Goal: Find specific page/section: Find specific page/section

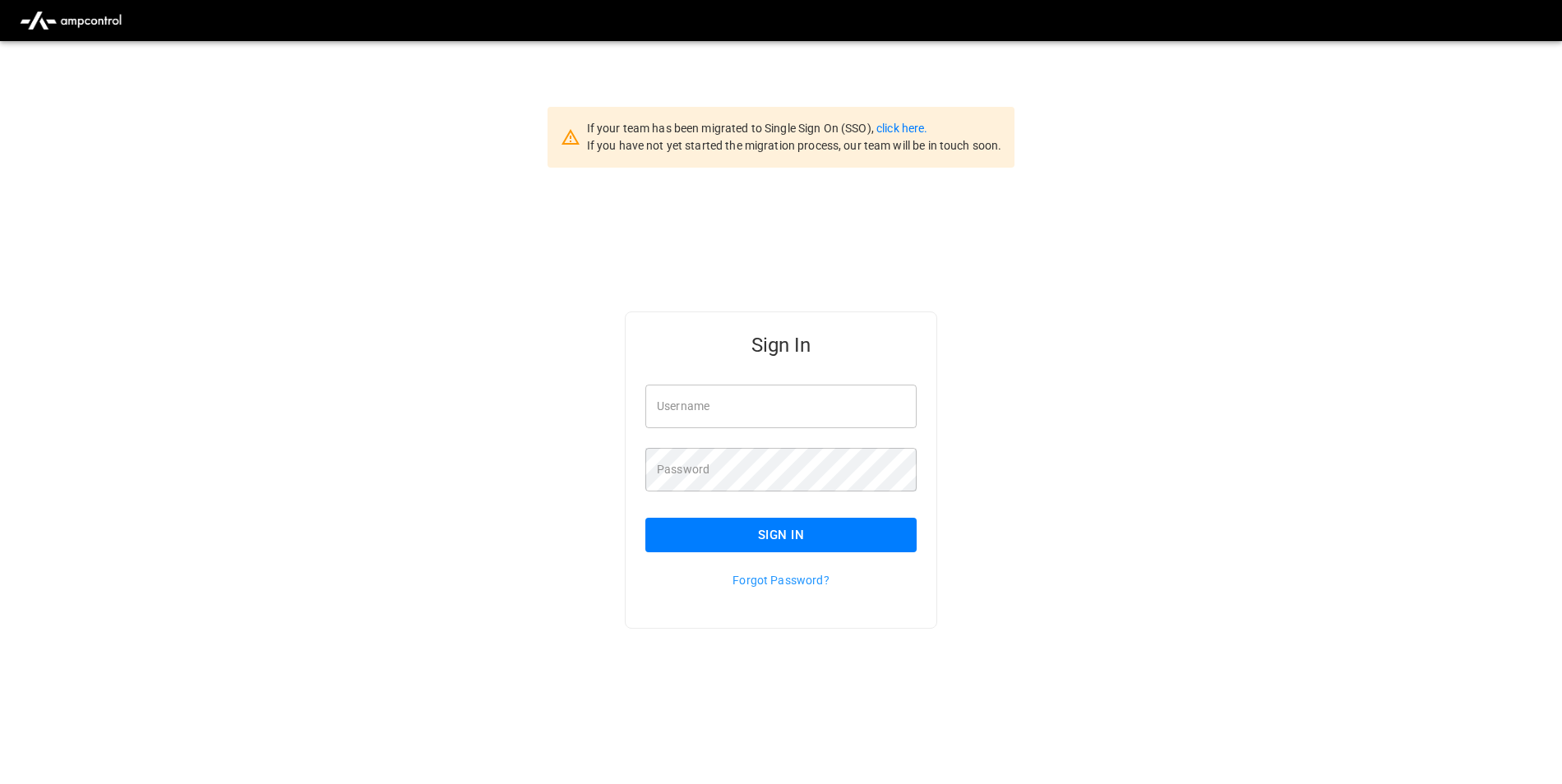
type input "**********"
click at [905, 124] on link "click here." at bounding box center [901, 128] width 51 height 13
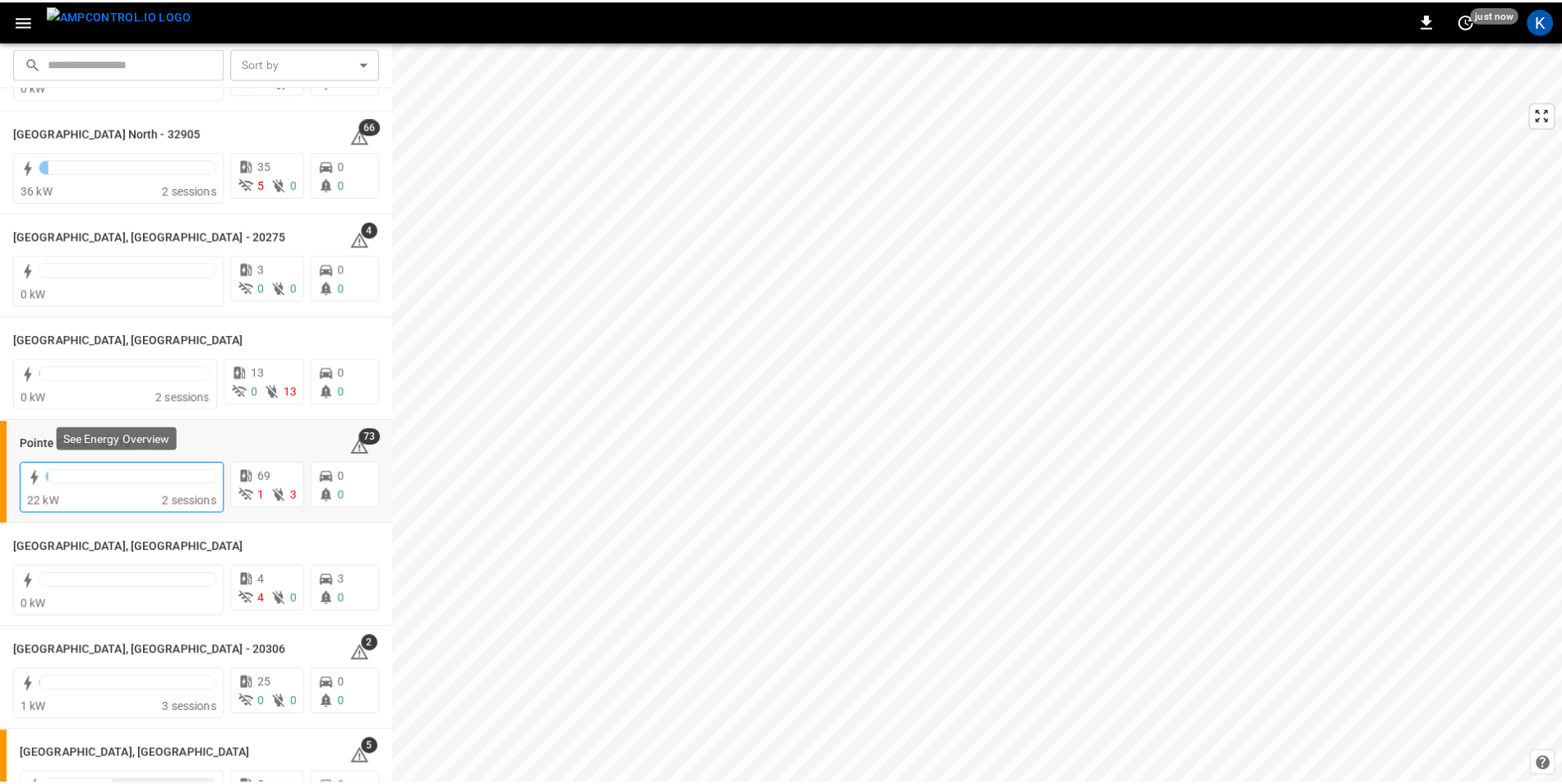
scroll to position [1265, 0]
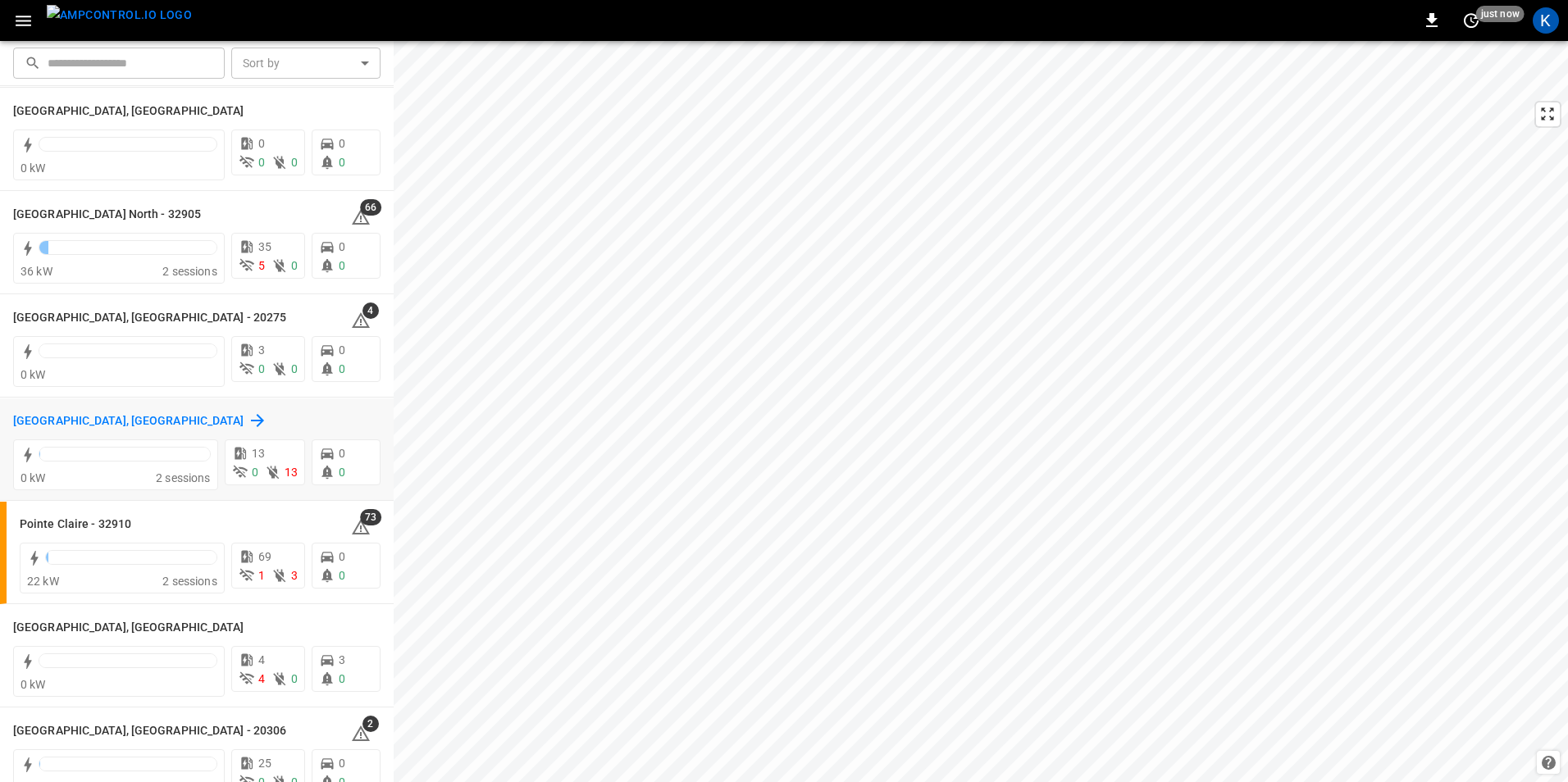
click at [58, 420] on h6 "[GEOGRAPHIC_DATA], [GEOGRAPHIC_DATA]" at bounding box center [129, 421] width 231 height 18
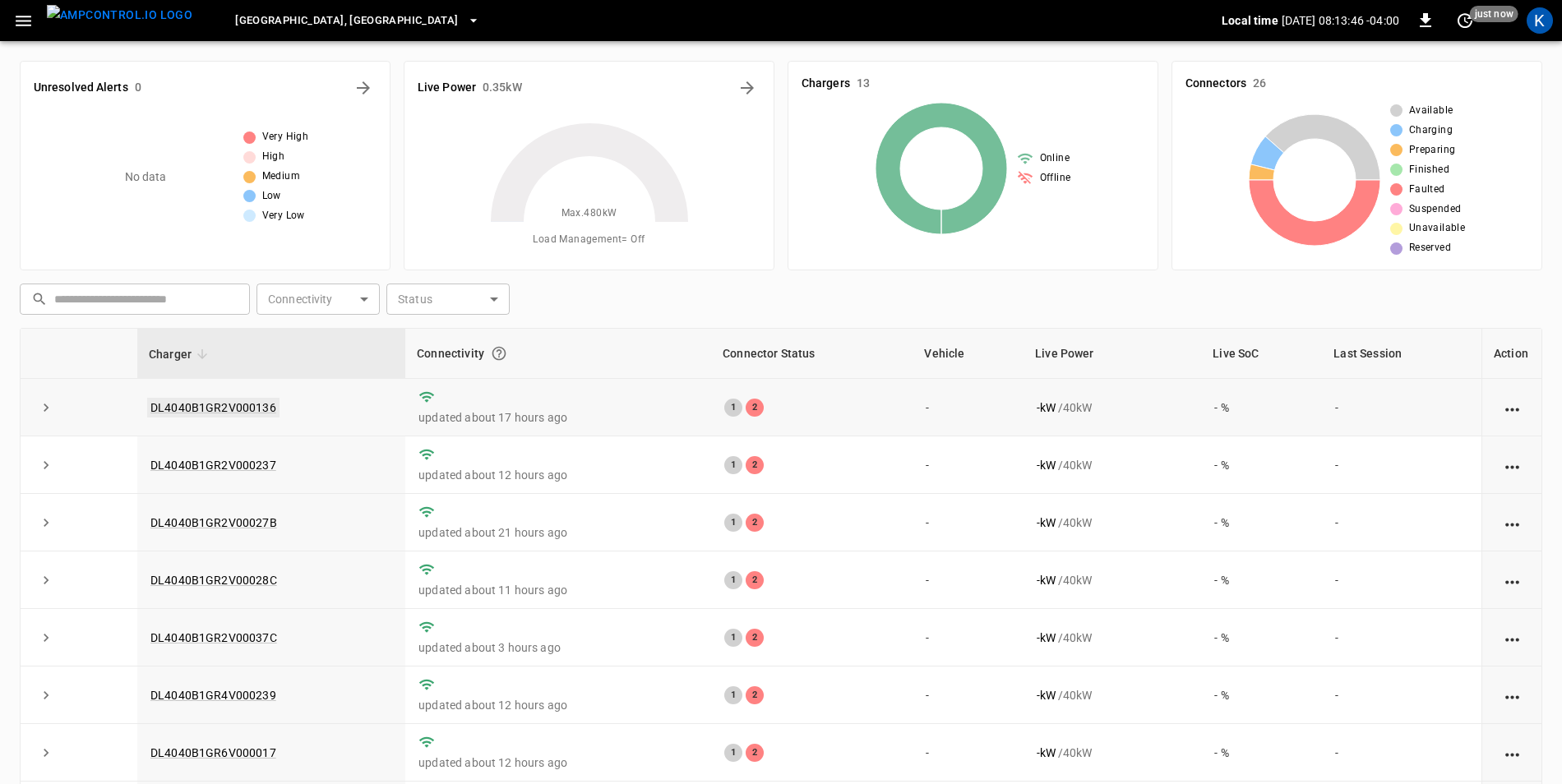
click at [221, 407] on link "DL4040B1GR2V000136" at bounding box center [213, 408] width 132 height 20
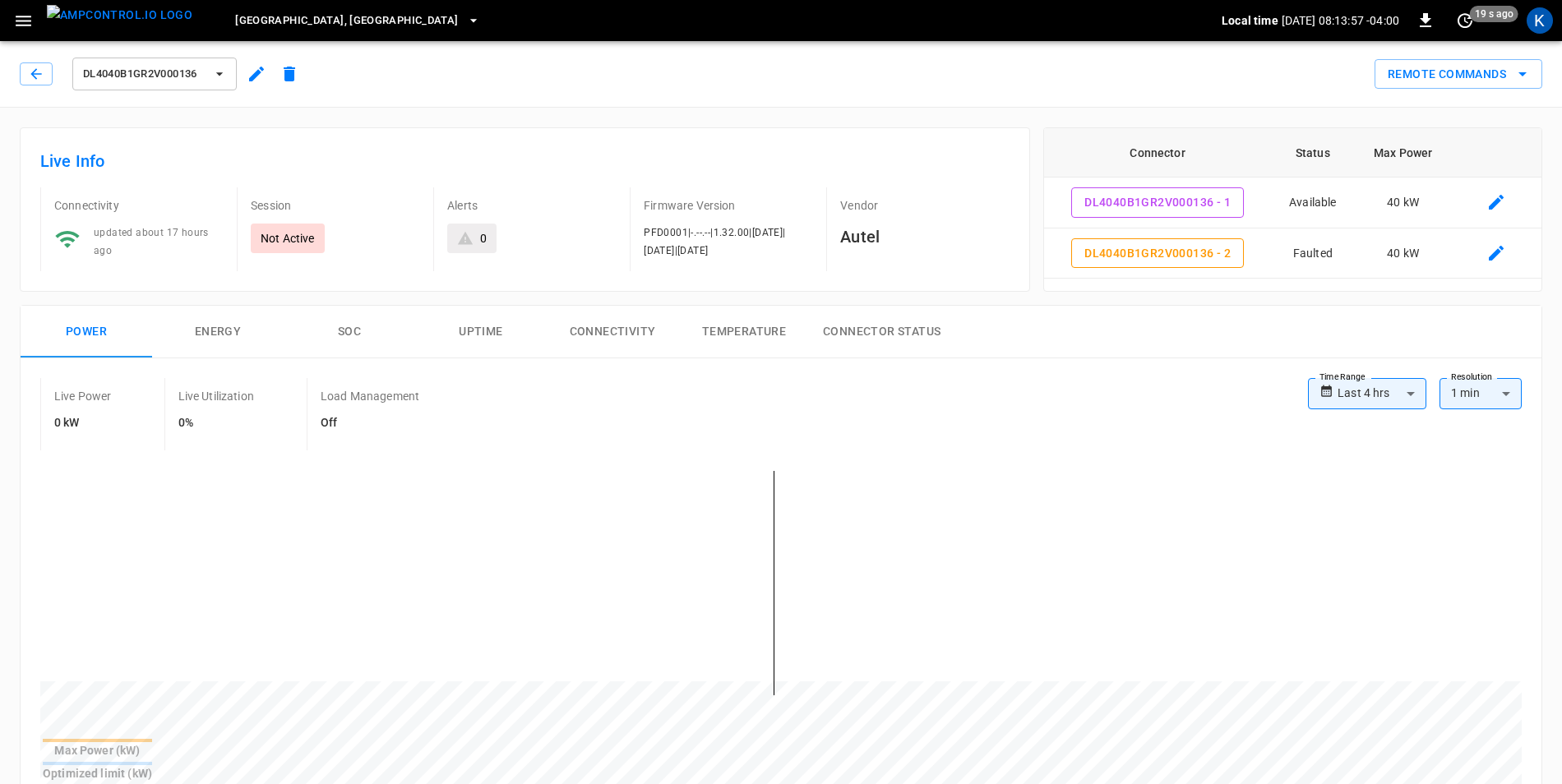
click at [226, 84] on button "DL4040B1GR2V000136" at bounding box center [154, 74] width 164 height 33
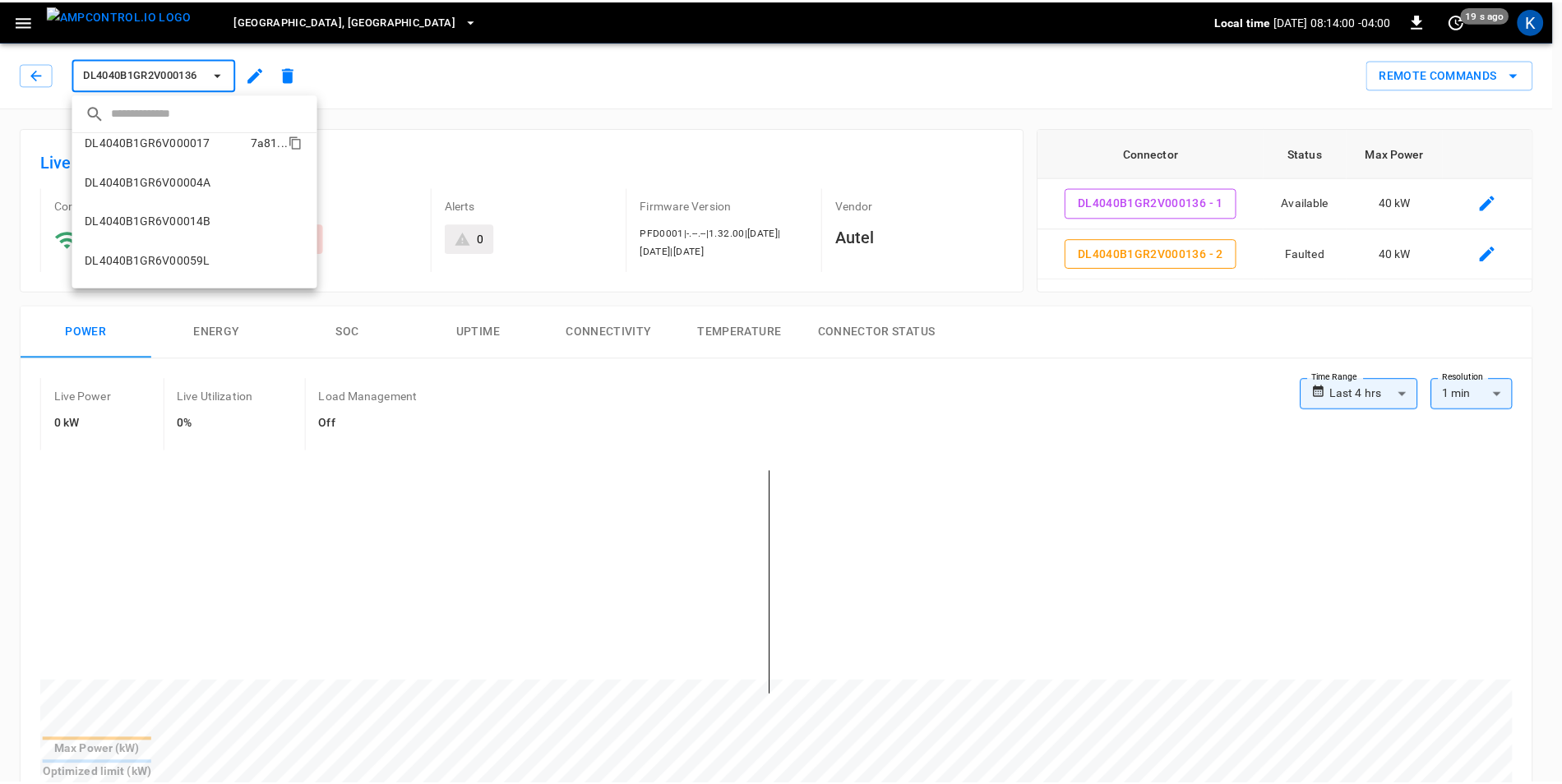
scroll to position [329, 0]
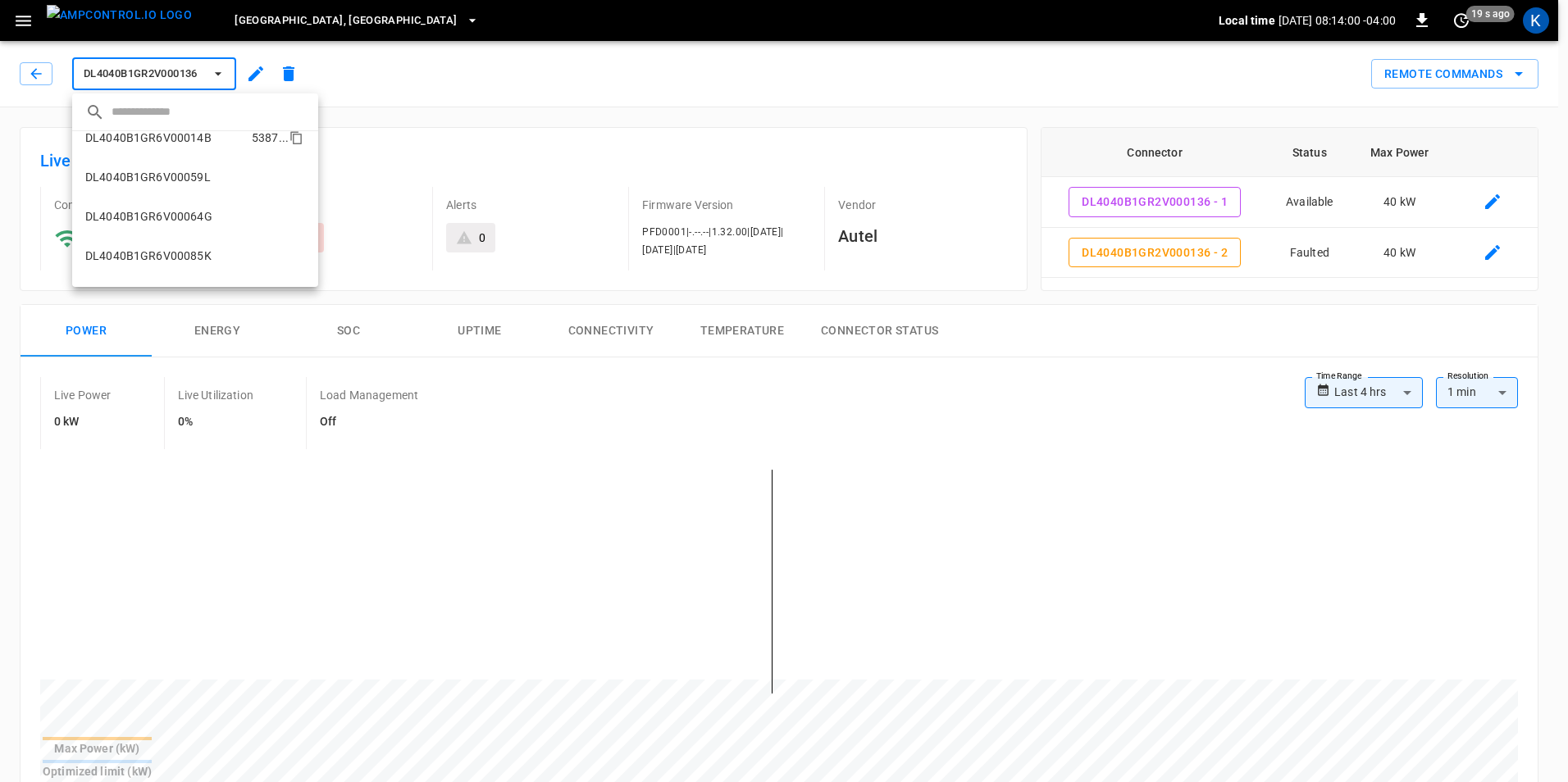
click at [178, 134] on p "DL4040B1GR6V00014B" at bounding box center [148, 138] width 127 height 16
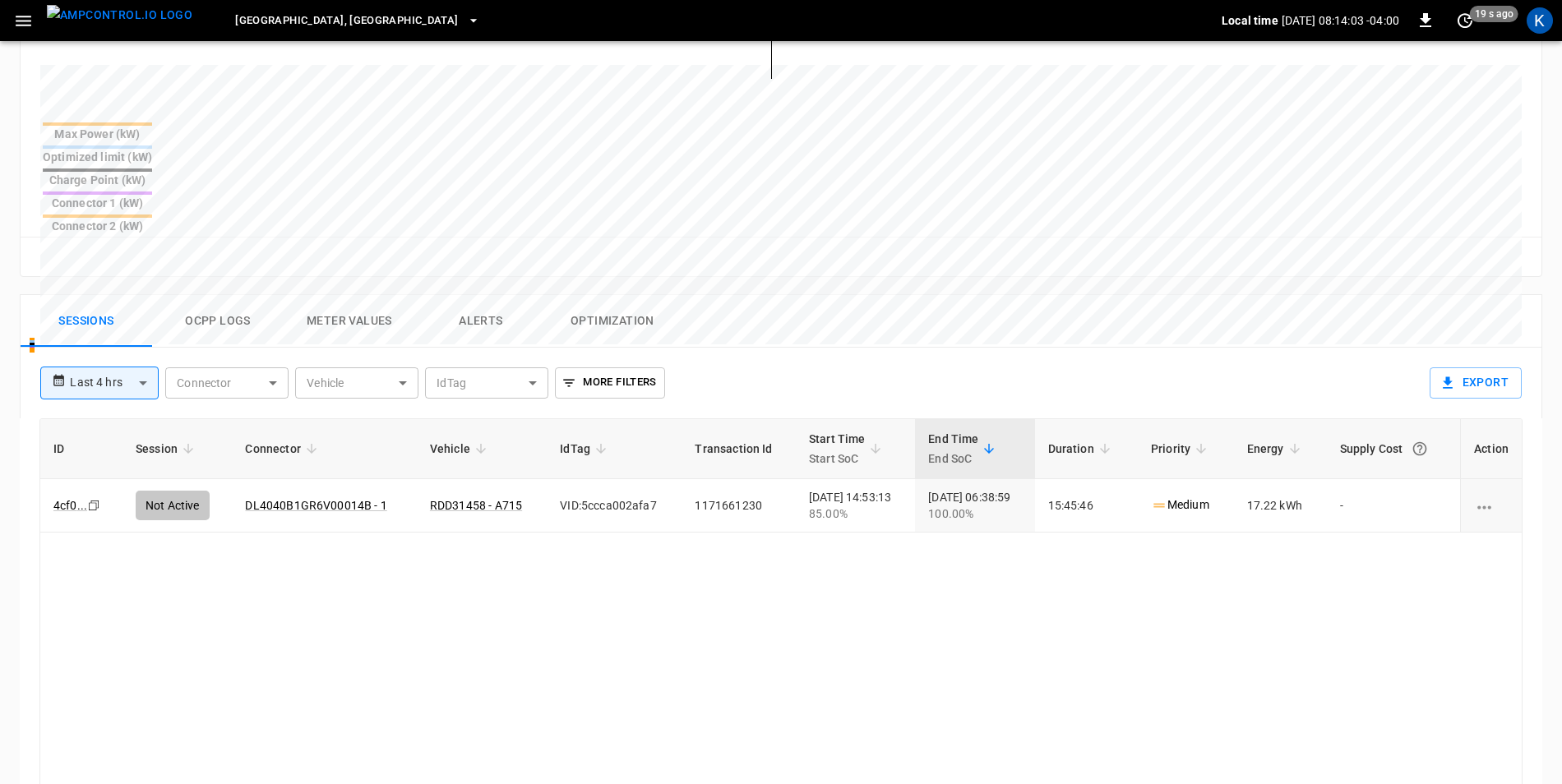
scroll to position [658, 0]
